Goal: Task Accomplishment & Management: Use online tool/utility

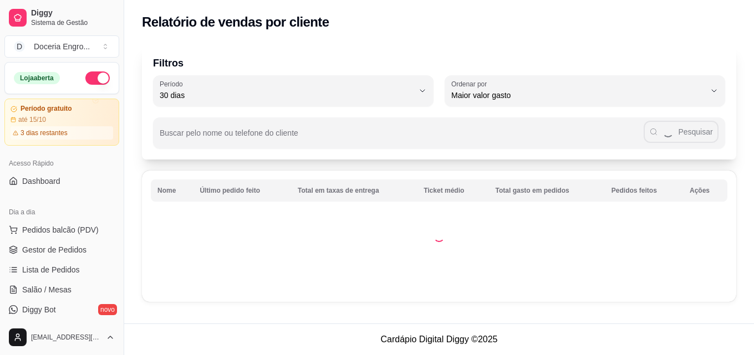
select select "30"
select select "HIGHEST_TOTAL_SPENT_WITH_ORDERS"
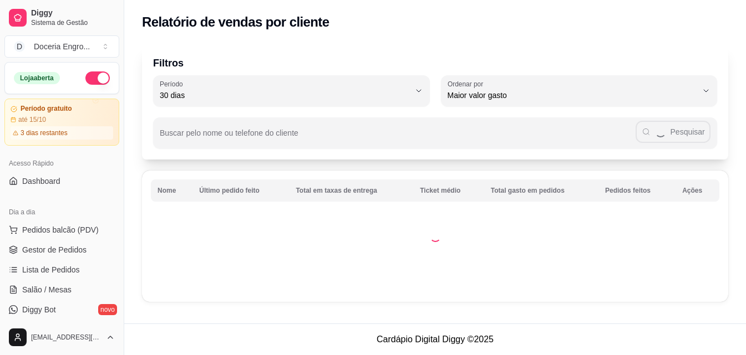
scroll to position [222, 0]
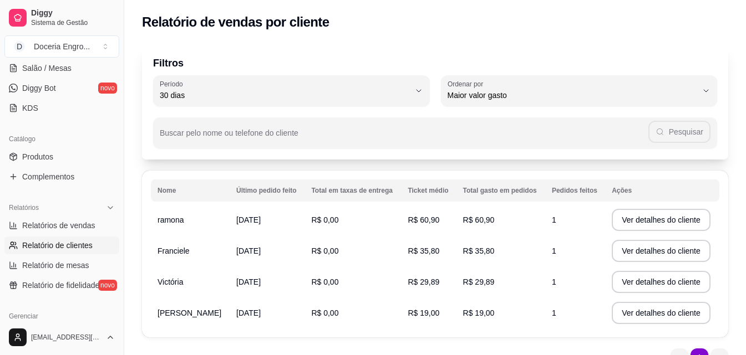
click at [68, 219] on link "Relatórios de vendas" at bounding box center [61, 226] width 115 height 18
select select "ALL"
select select "0"
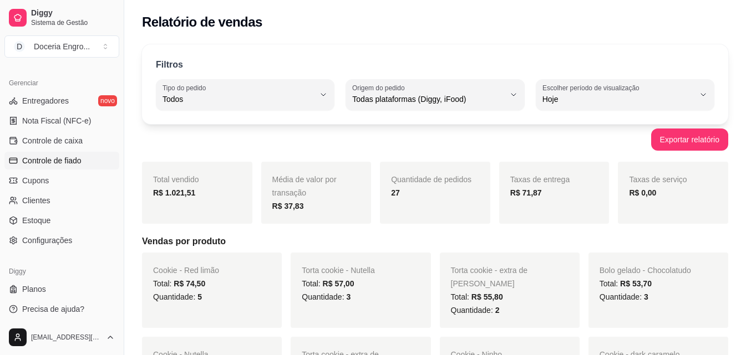
scroll to position [458, 0]
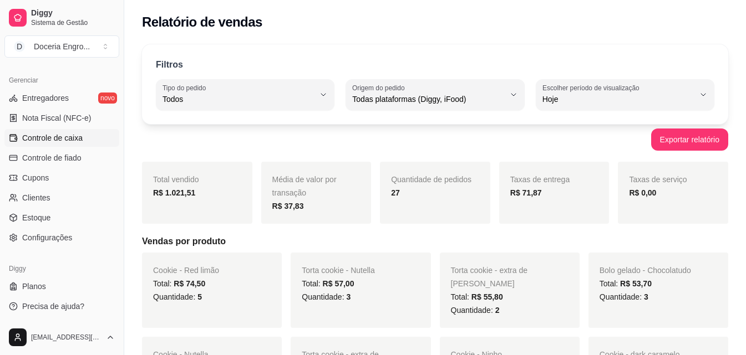
click at [53, 137] on span "Controle de caixa" at bounding box center [52, 137] width 60 height 11
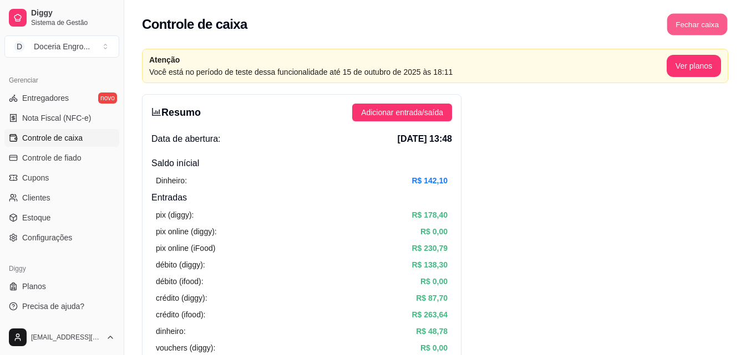
click at [697, 27] on button "Fechar caixa" at bounding box center [697, 25] width 60 height 22
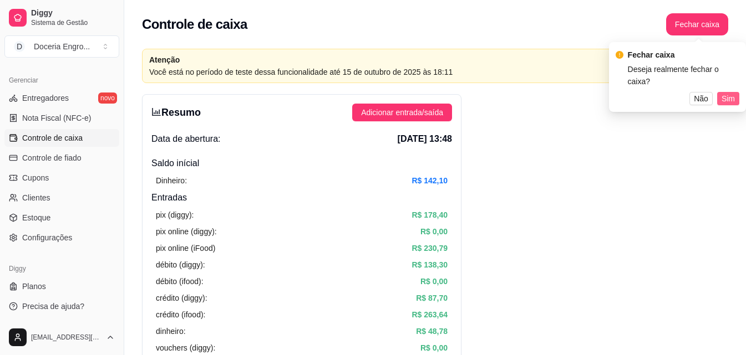
click at [723, 93] on span "Sim" at bounding box center [727, 99] width 13 height 12
